Goal: Information Seeking & Learning: Understand process/instructions

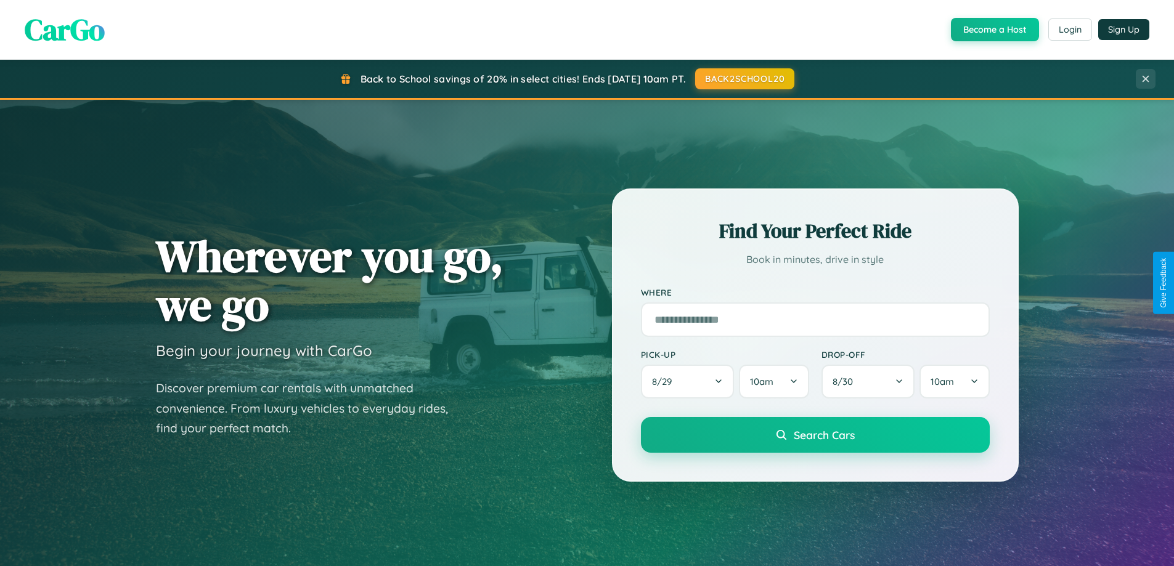
scroll to position [2371, 0]
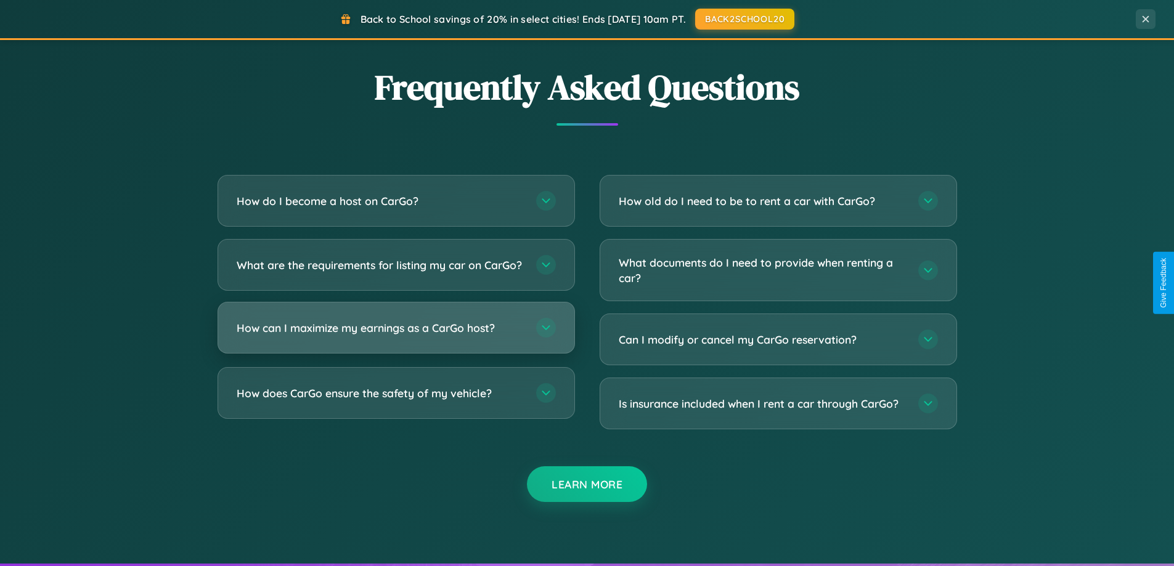
click at [396, 336] on h3 "How can I maximize my earnings as a CarGo host?" at bounding box center [380, 327] width 287 height 15
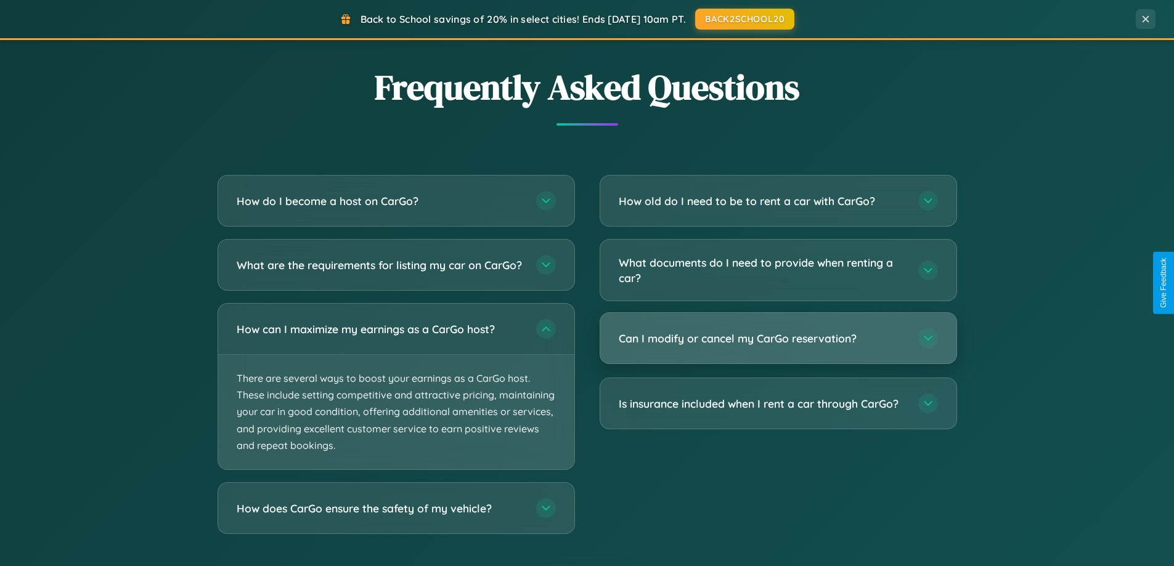
click at [778, 340] on h3 "Can I modify or cancel my CarGo reservation?" at bounding box center [762, 338] width 287 height 15
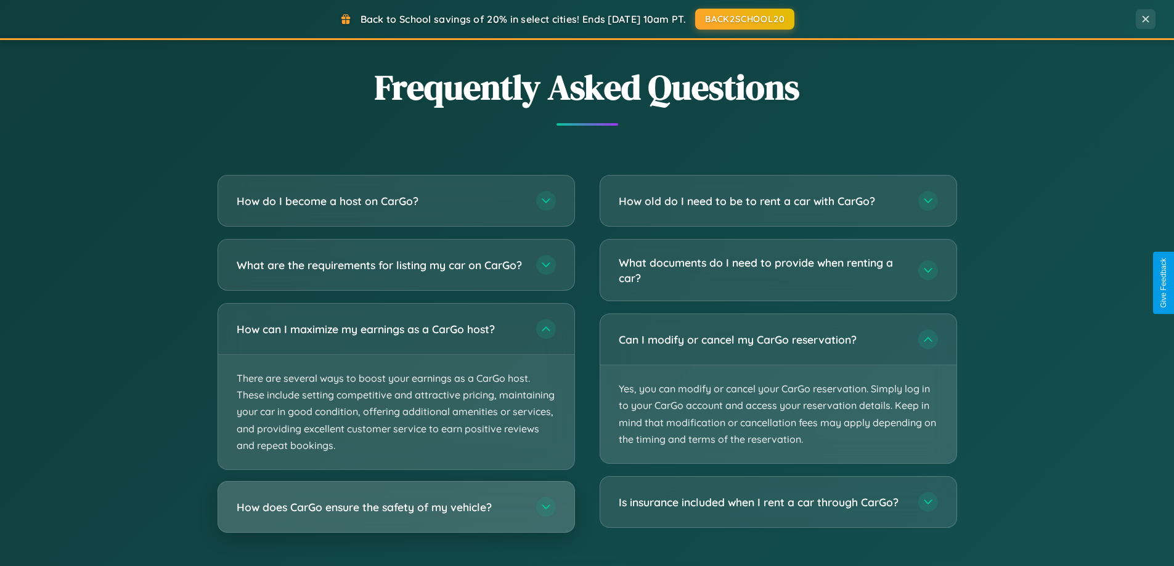
click at [396, 515] on h3 "How does CarGo ensure the safety of my vehicle?" at bounding box center [380, 507] width 287 height 15
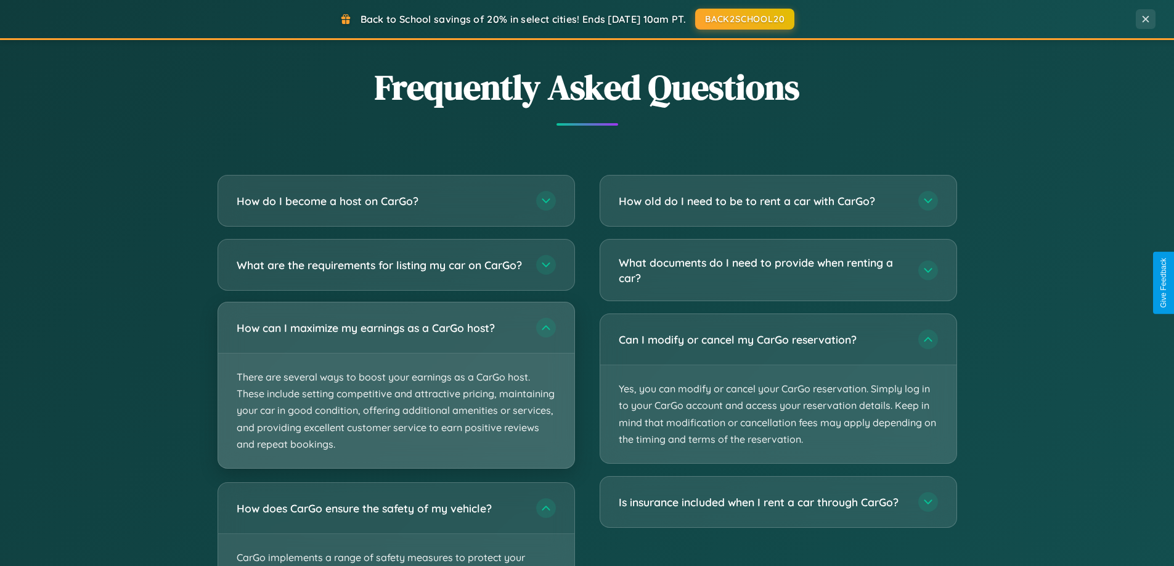
click at [396, 396] on p "There are several ways to boost your earnings as a CarGo host. These include se…" at bounding box center [396, 411] width 356 height 115
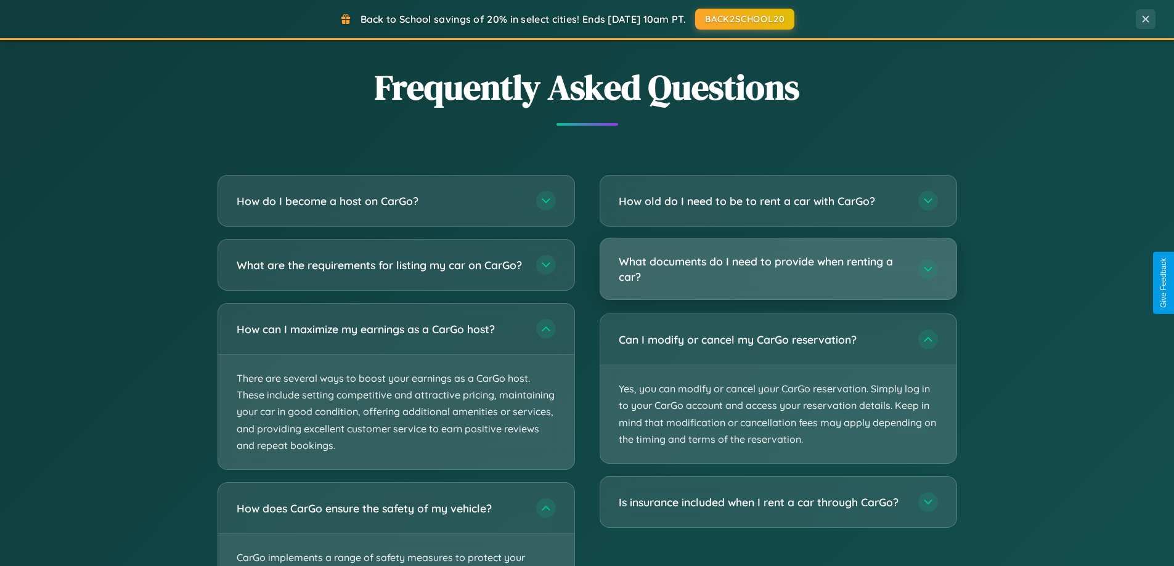
click at [778, 269] on h3 "What documents do I need to provide when renting a car?" at bounding box center [762, 269] width 287 height 30
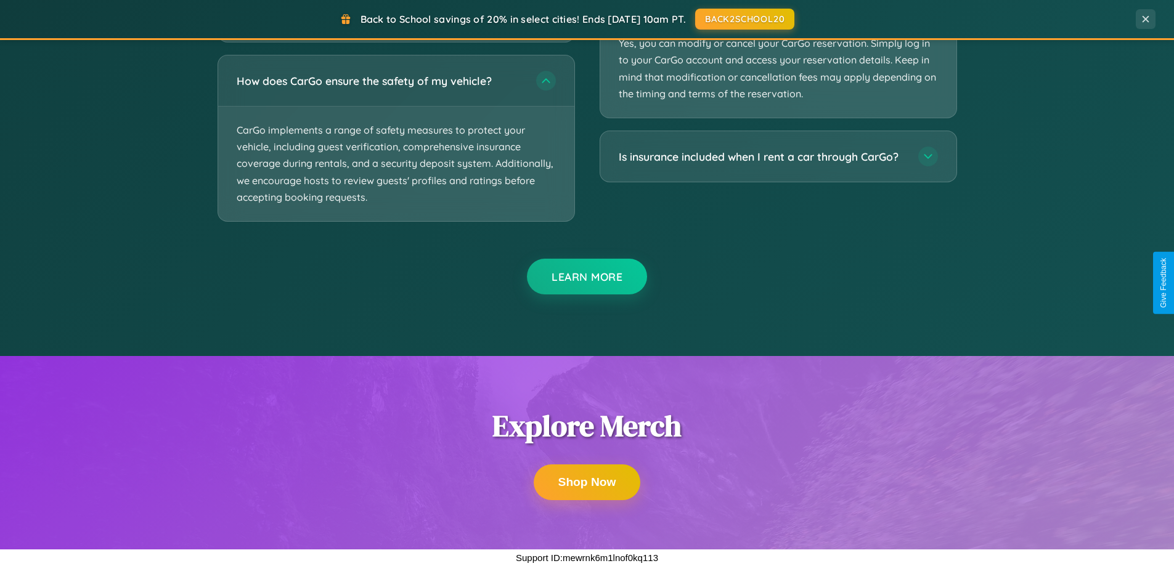
scroll to position [2243, 0]
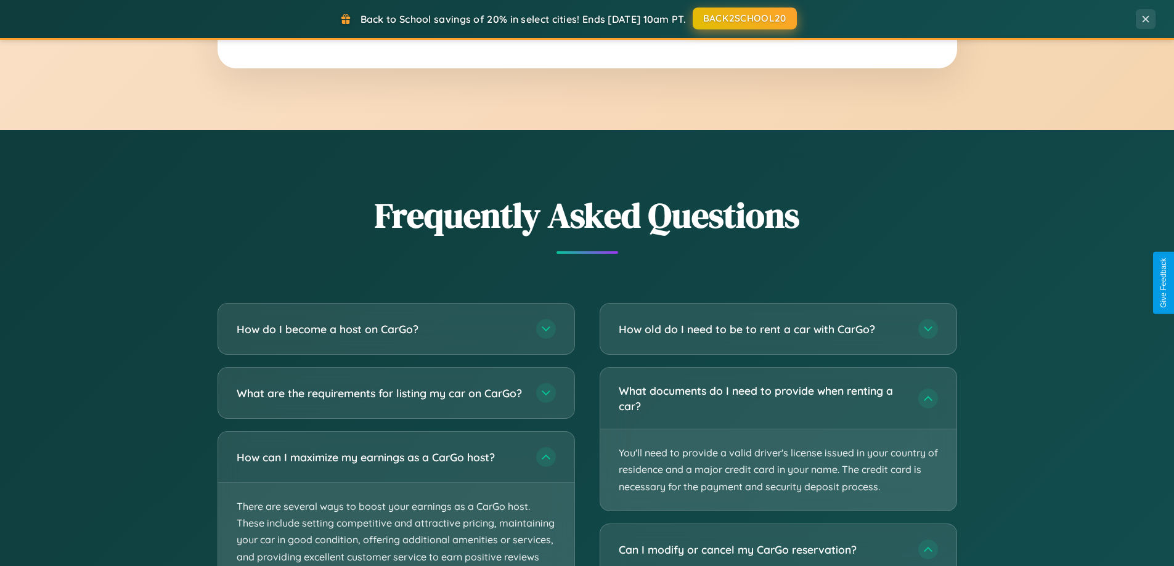
click at [744, 18] on button "BACK2SCHOOL20" at bounding box center [745, 18] width 104 height 22
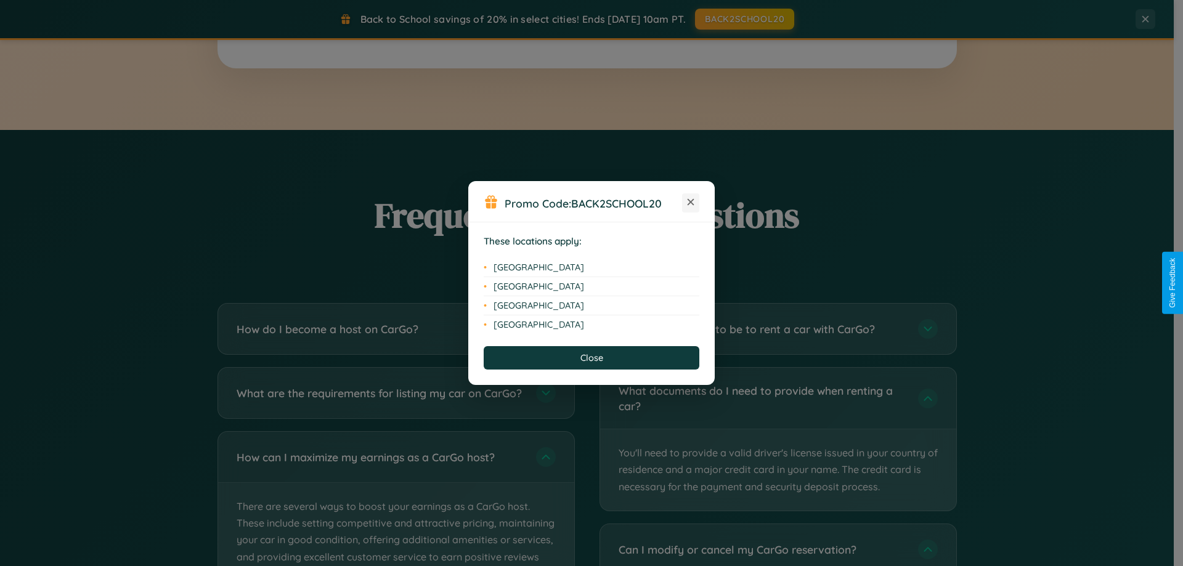
click at [691, 203] on icon at bounding box center [691, 202] width 7 height 7
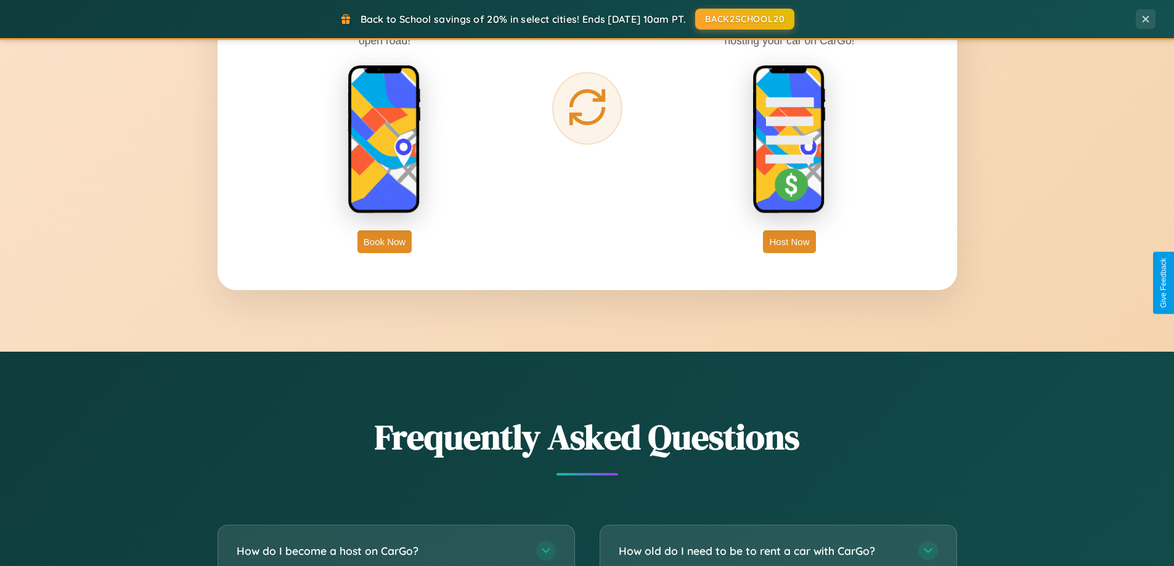
scroll to position [1980, 0]
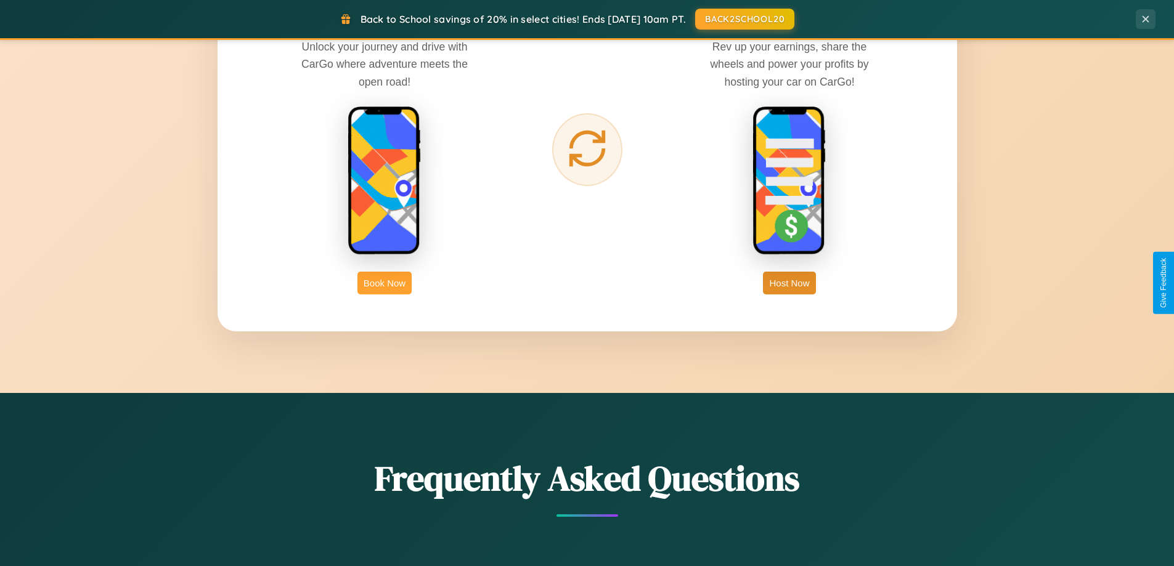
click at [384, 283] on button "Book Now" at bounding box center [384, 283] width 54 height 23
